Goal: Find contact information: Find contact information

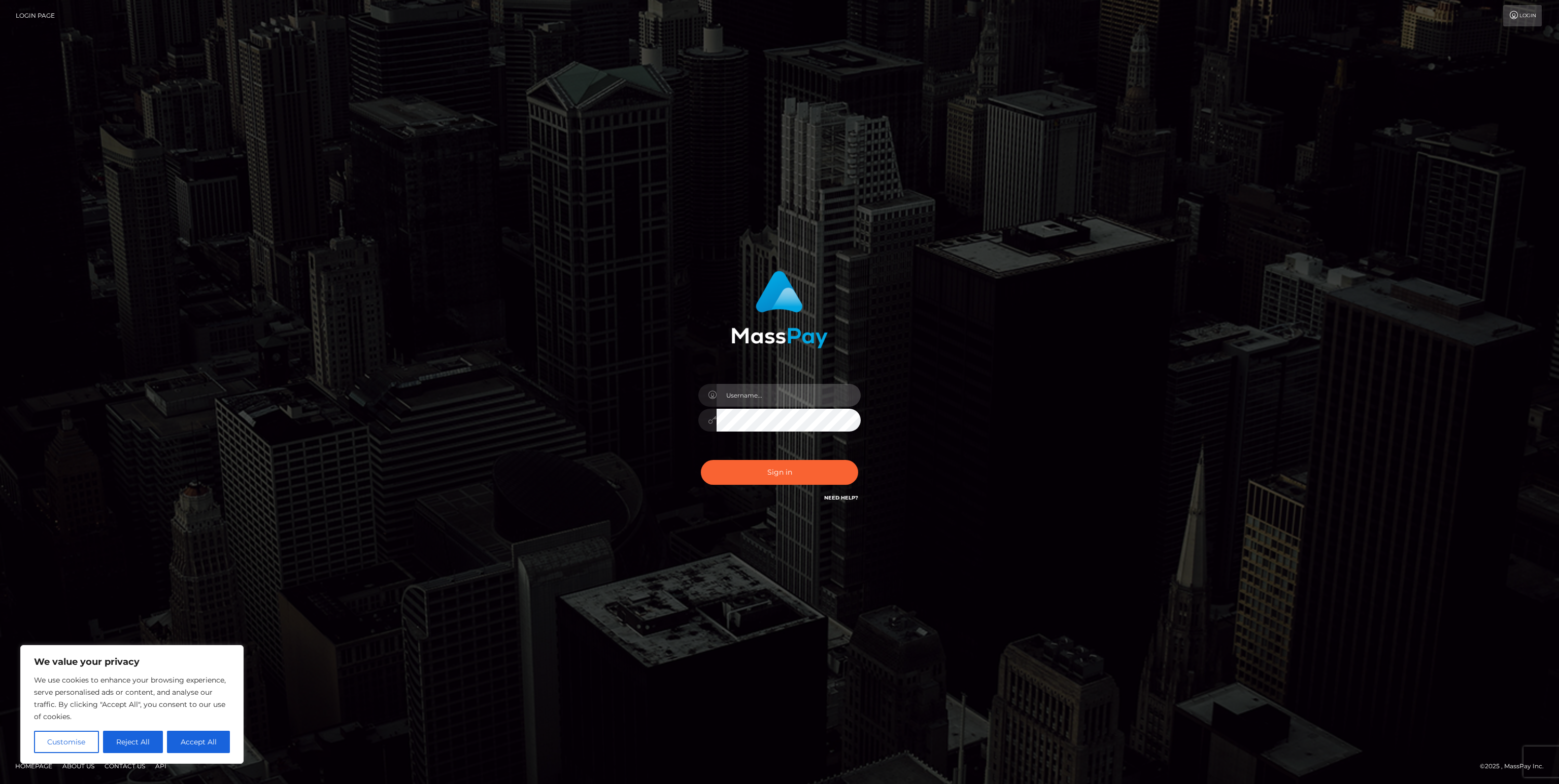
click at [760, 395] on input "text" at bounding box center [789, 395] width 144 height 23
click at [745, 397] on input "text" at bounding box center [789, 395] width 144 height 23
paste input "iveadream2022@gmail.com"
type input "iveadream2022@gmail.com"
click at [763, 478] on button "Sign in" at bounding box center [780, 472] width 158 height 25
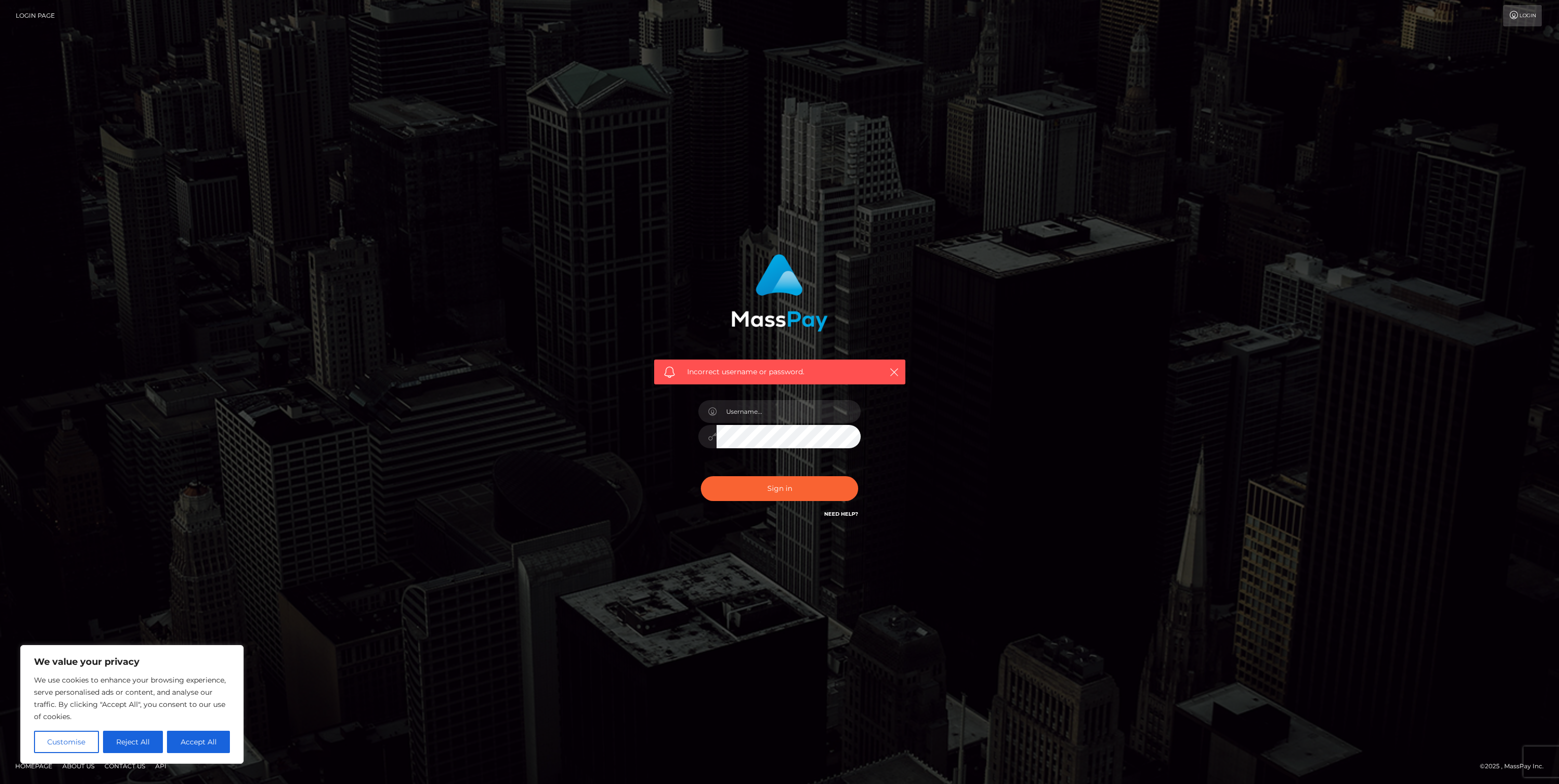
click at [847, 515] on link "Need Help?" at bounding box center [841, 514] width 34 height 6
click at [841, 518] on div "Need Help?" at bounding box center [841, 516] width 34 height 13
click at [221, 742] on button "Accept All" at bounding box center [199, 742] width 63 height 22
checkbox input "true"
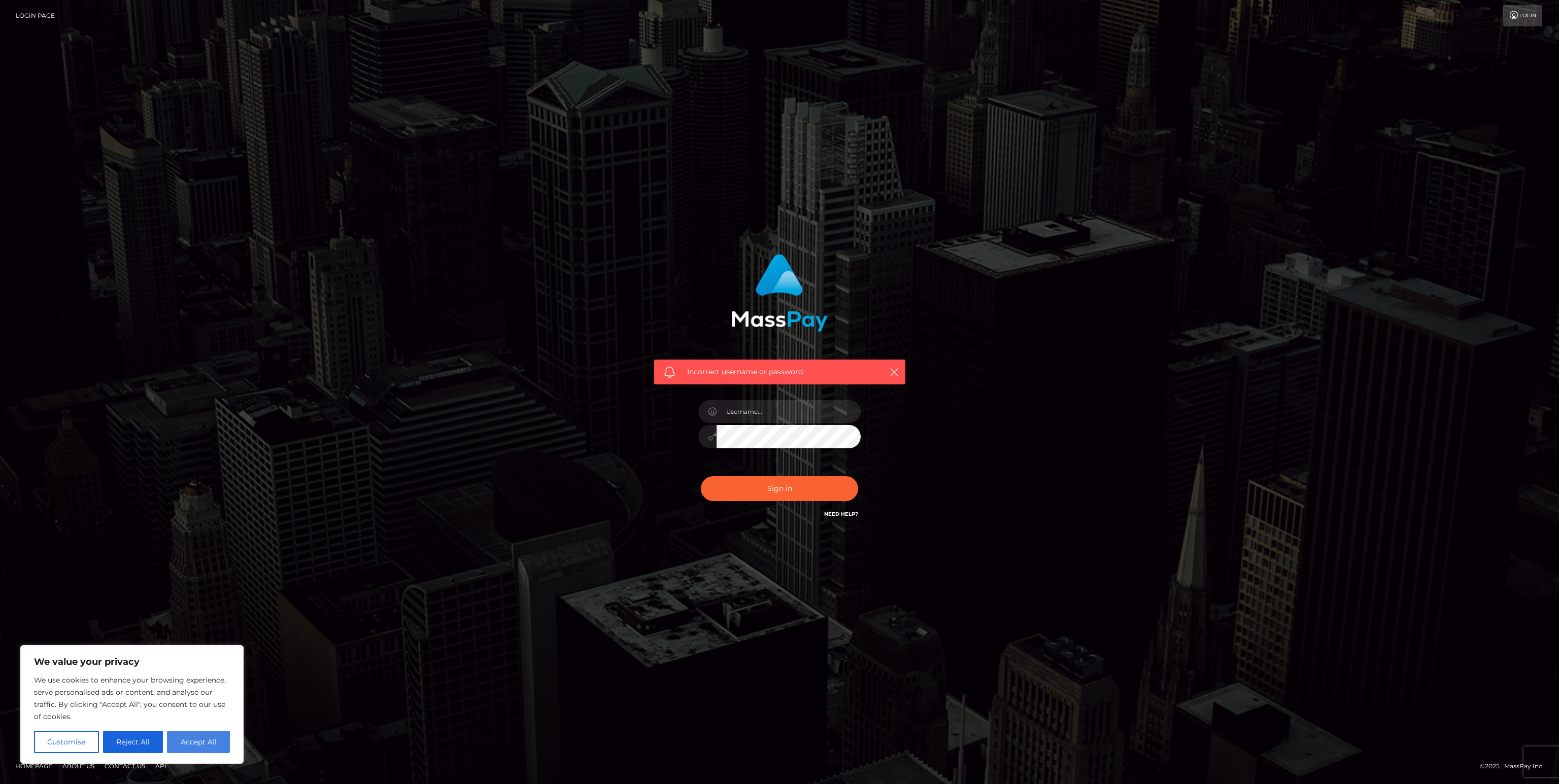
checkbox input "true"
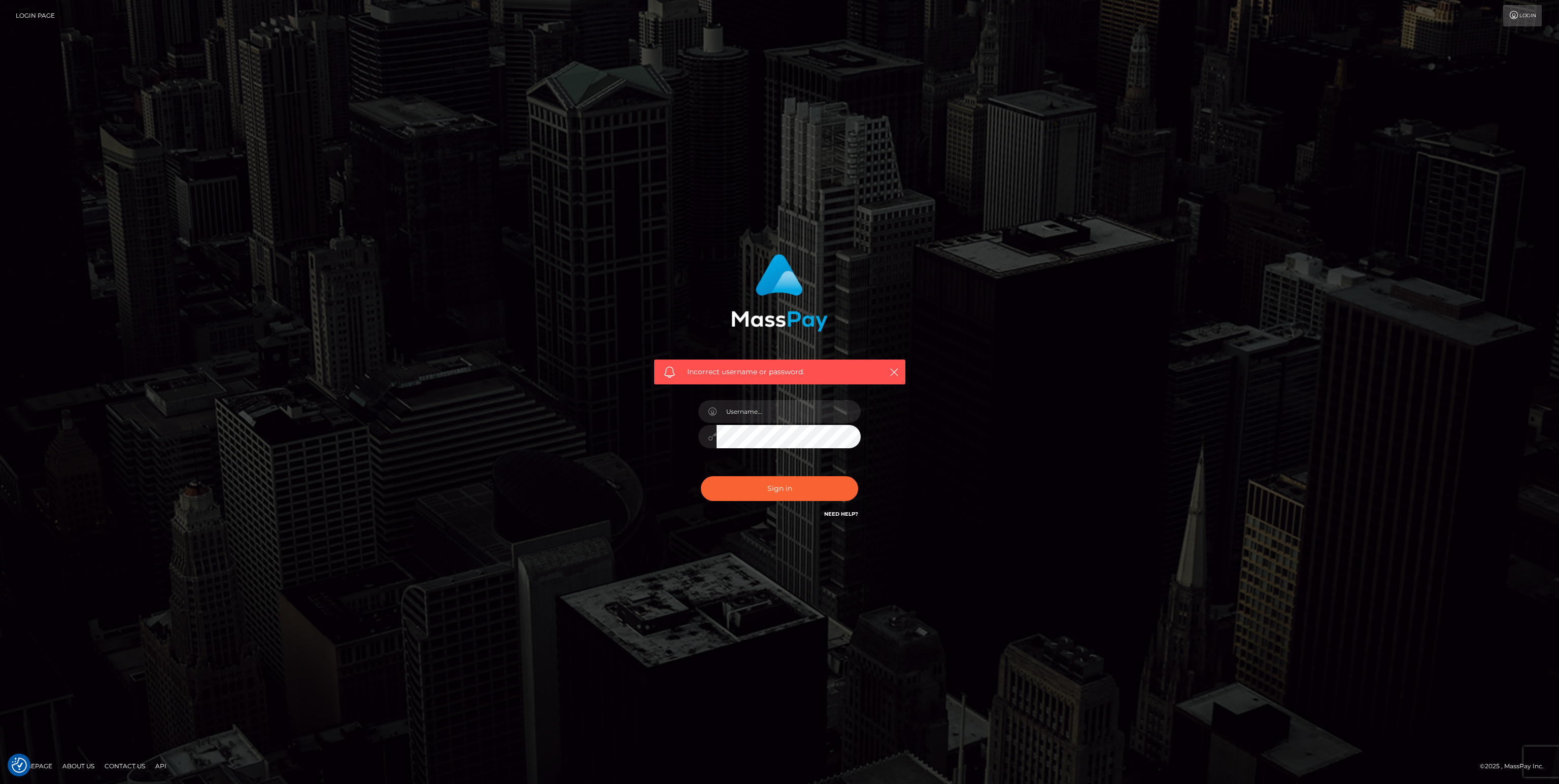
click at [886, 373] on div "Incorrect username or password." at bounding box center [780, 372] width 251 height 25
drag, startPoint x: 738, startPoint y: 389, endPoint x: 737, endPoint y: 403, distance: 14.0
click at [738, 393] on div "Incorrect username or password." at bounding box center [780, 387] width 267 height 282
click at [728, 412] on input "text" at bounding box center [789, 412] width 144 height 23
drag, startPoint x: 727, startPoint y: 412, endPoint x: 733, endPoint y: 412, distance: 6.0
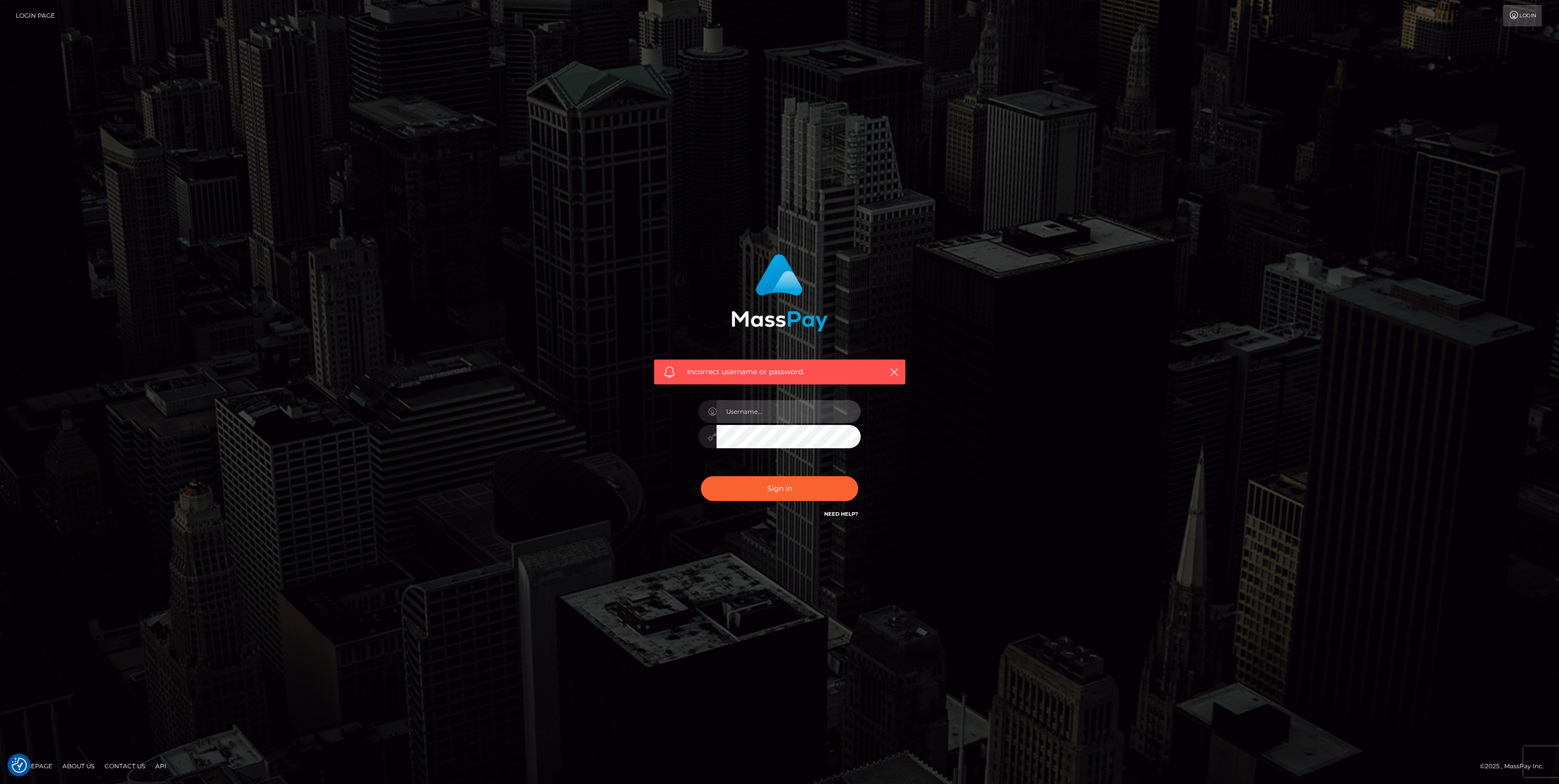
click at [729, 412] on input "text" at bounding box center [789, 412] width 144 height 23
click at [891, 367] on icon "button" at bounding box center [894, 372] width 10 height 10
drag, startPoint x: 1113, startPoint y: 202, endPoint x: 1125, endPoint y: 192, distance: 15.6
click at [1116, 202] on div "Incorrect username or password." at bounding box center [779, 392] width 1559 height 444
click at [1516, 17] on icon at bounding box center [1514, 15] width 11 height 8
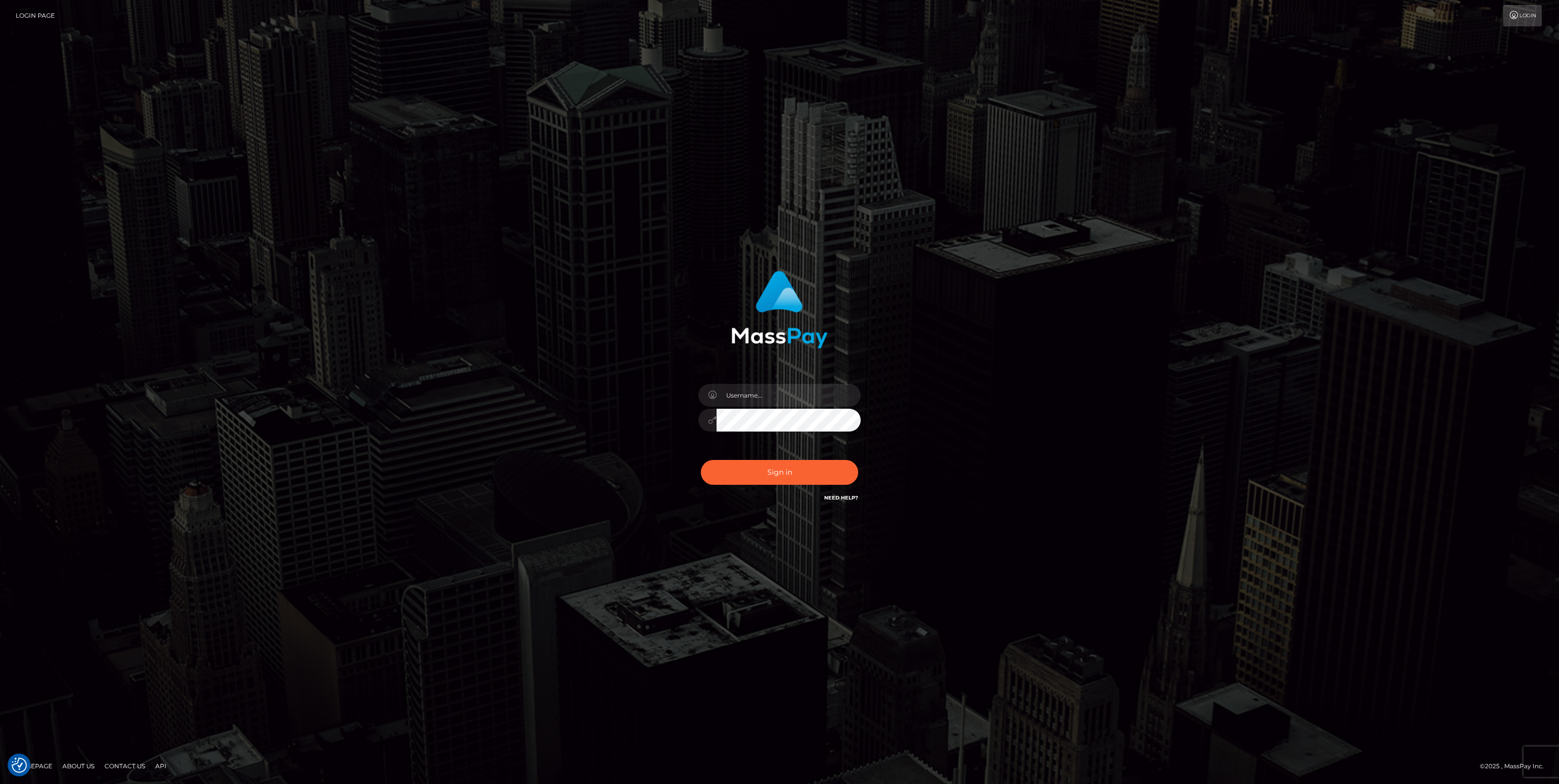
click at [120, 766] on link "Contact Us" at bounding box center [124, 766] width 49 height 16
